Goal: Find specific page/section: Find specific page/section

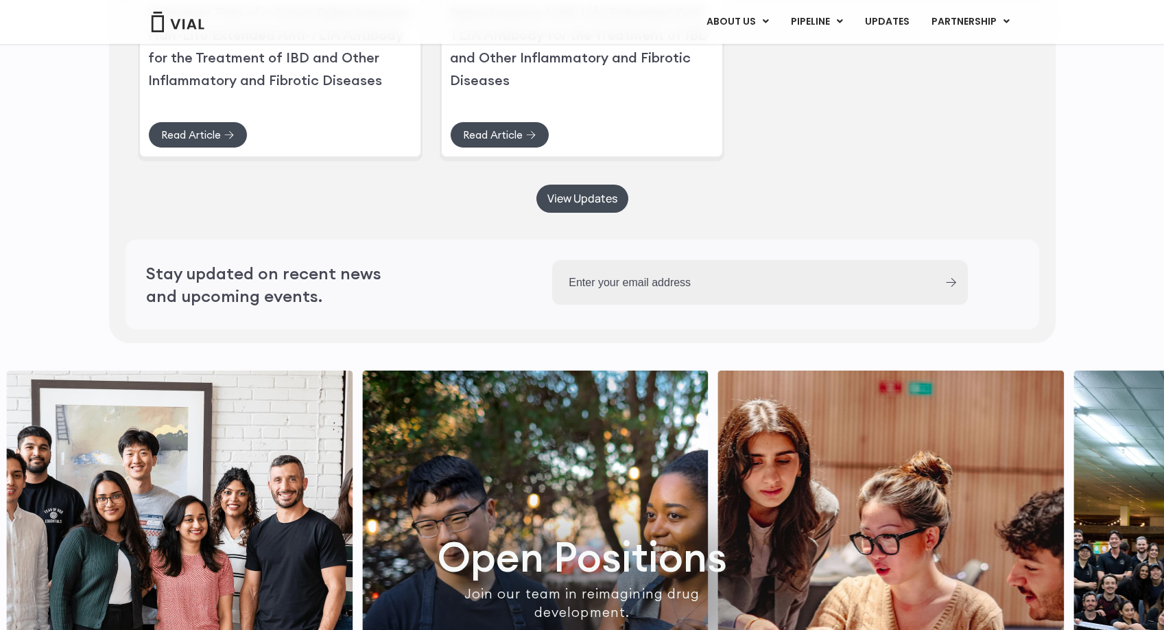
scroll to position [3885, 0]
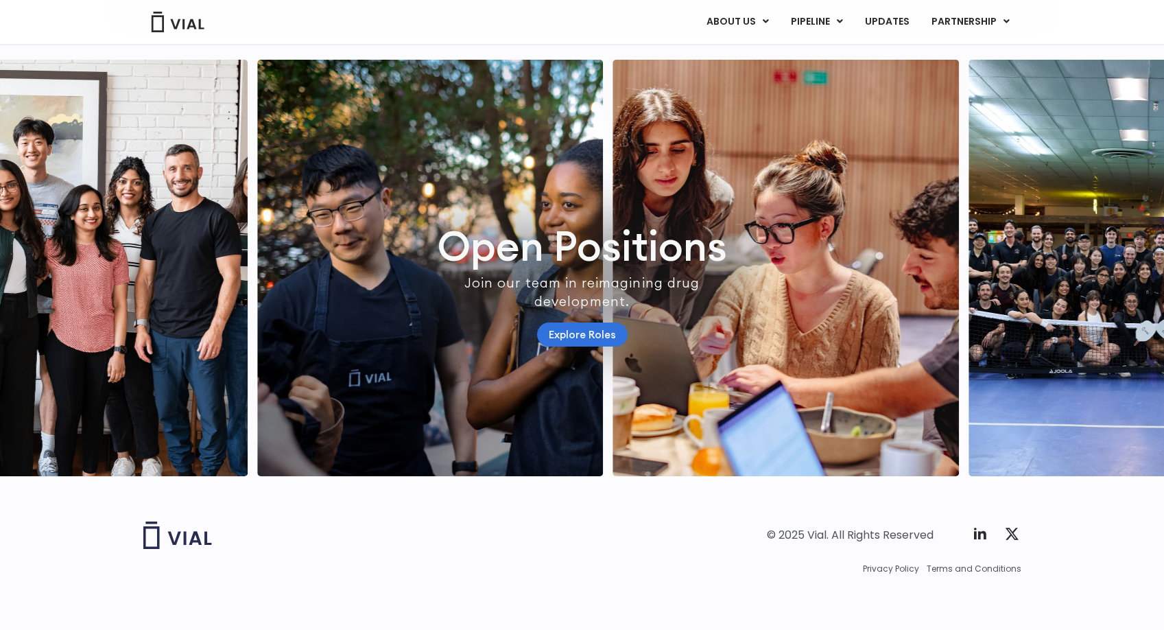
click at [585, 327] on link "Explore Roles" at bounding box center [582, 335] width 91 height 24
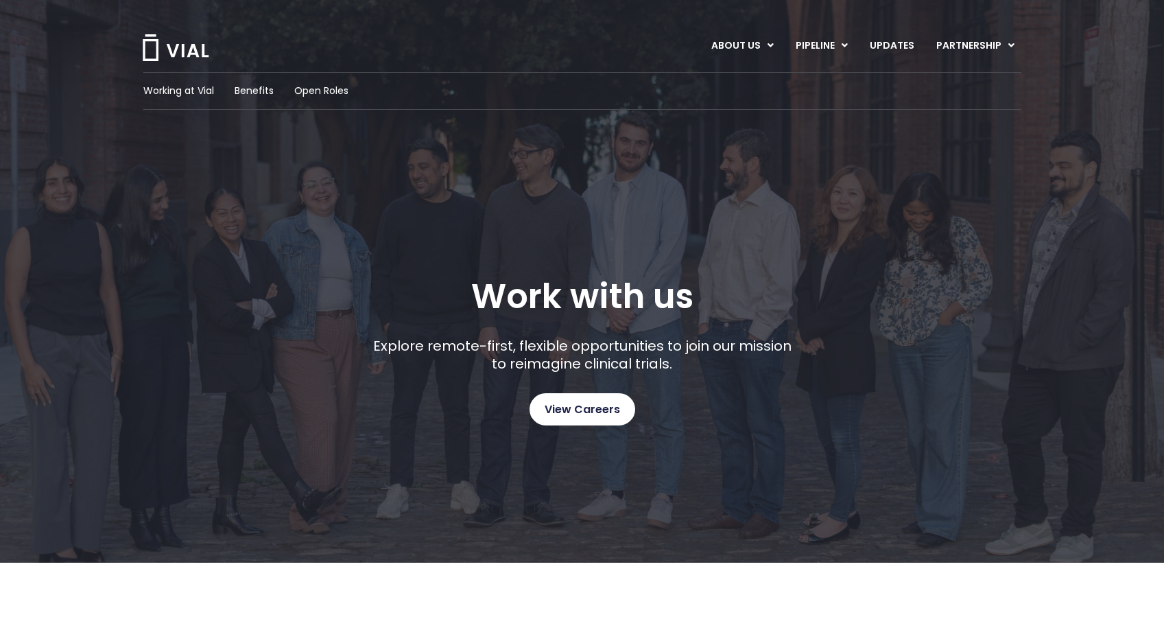
click at [572, 416] on span "View Careers" at bounding box center [582, 410] width 75 height 18
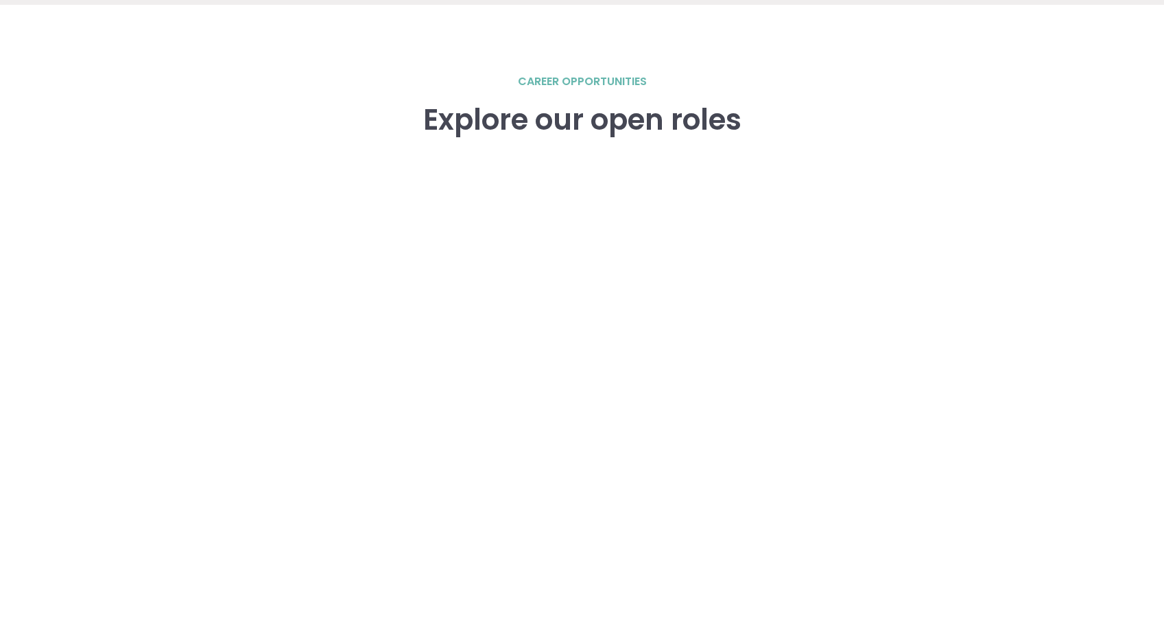
scroll to position [1899, 0]
